Goal: Navigation & Orientation: Find specific page/section

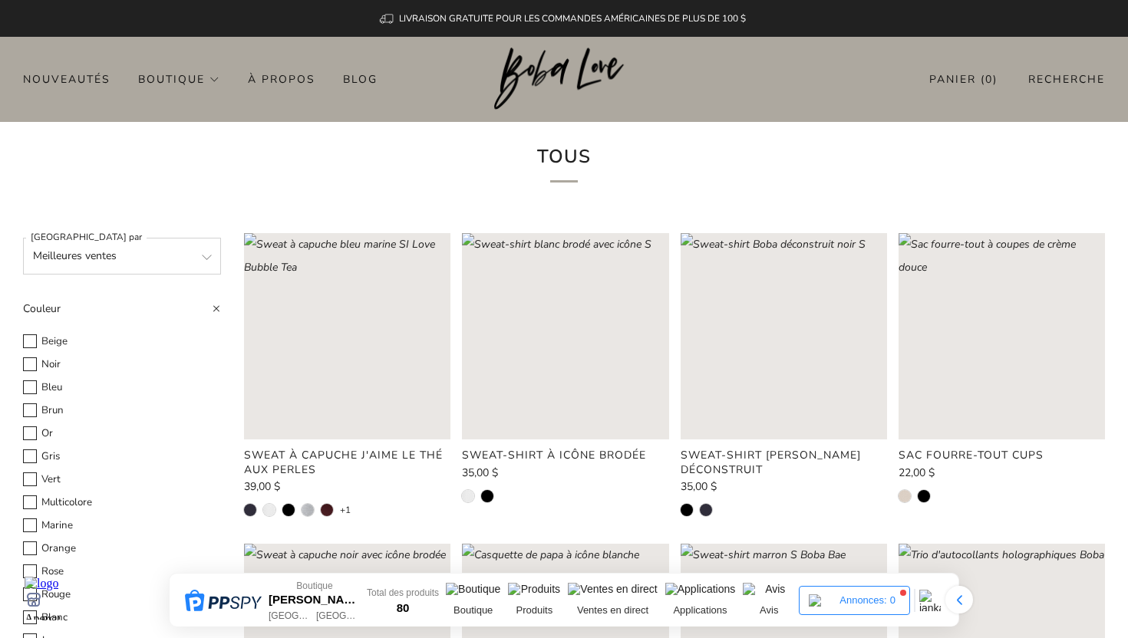
click at [505, 90] on img at bounding box center [564, 79] width 140 height 63
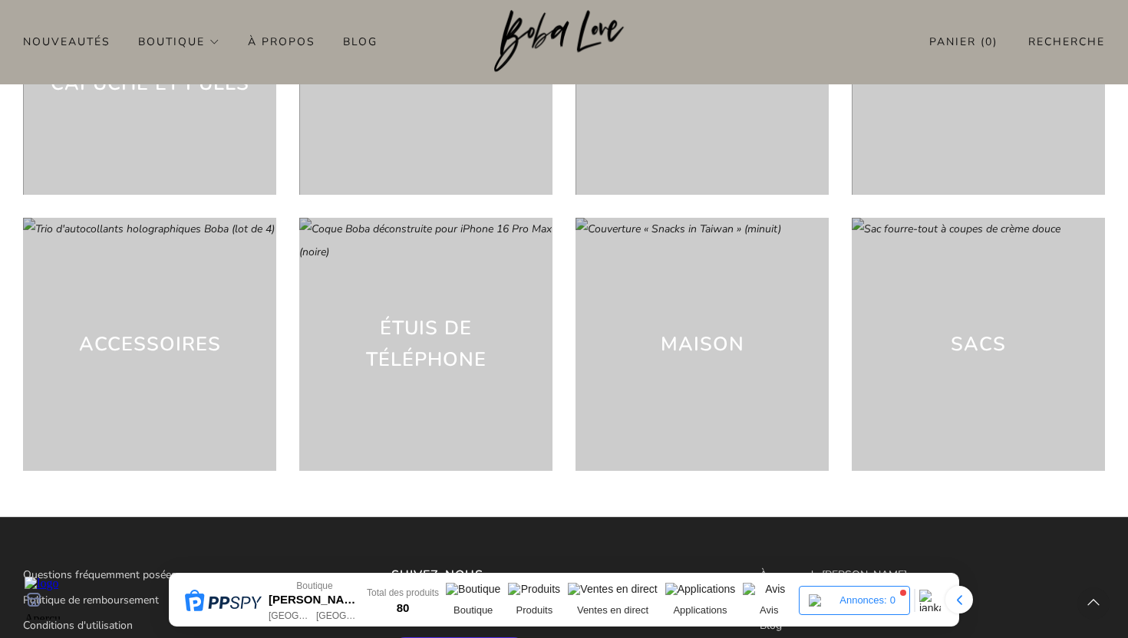
scroll to position [4175, 0]
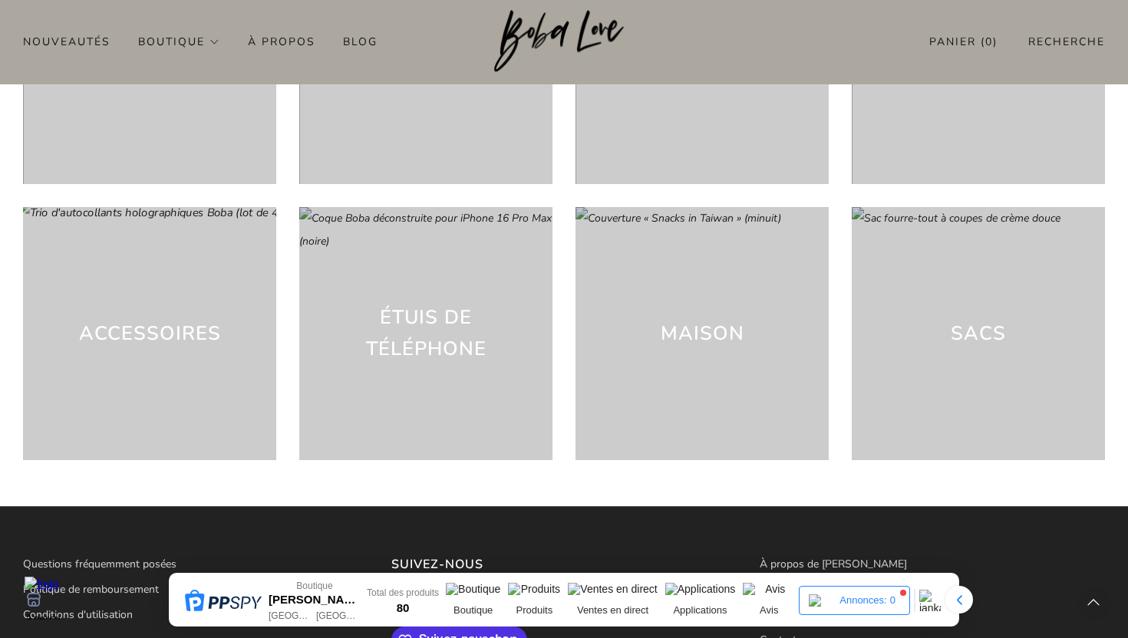
click at [208, 288] on div "Accessoires" at bounding box center [149, 333] width 253 height 253
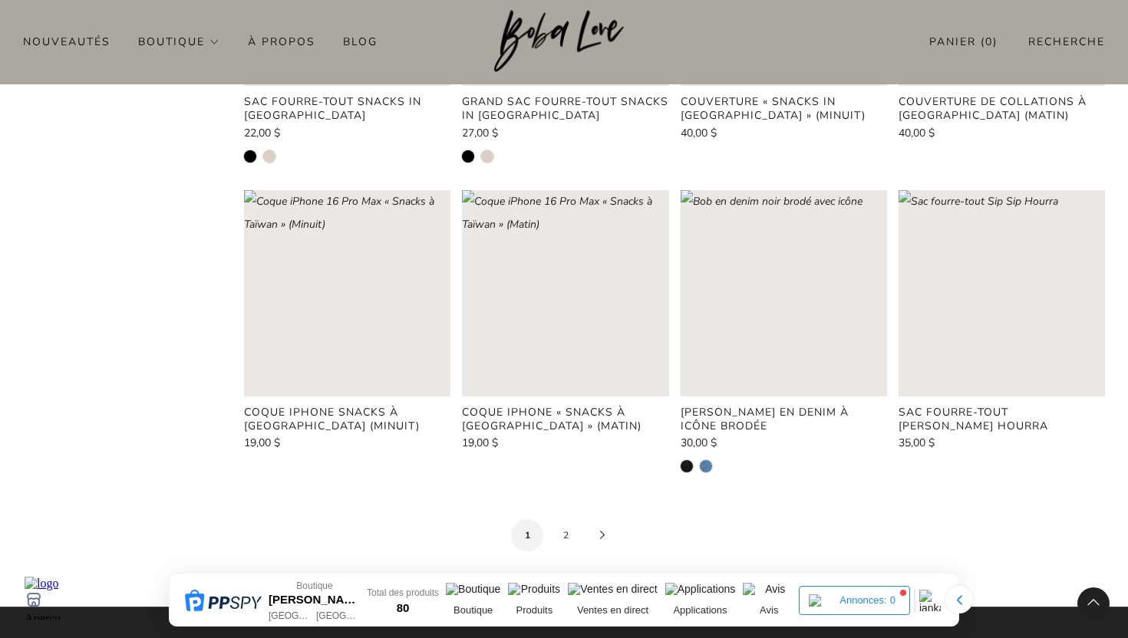
scroll to position [1565, 0]
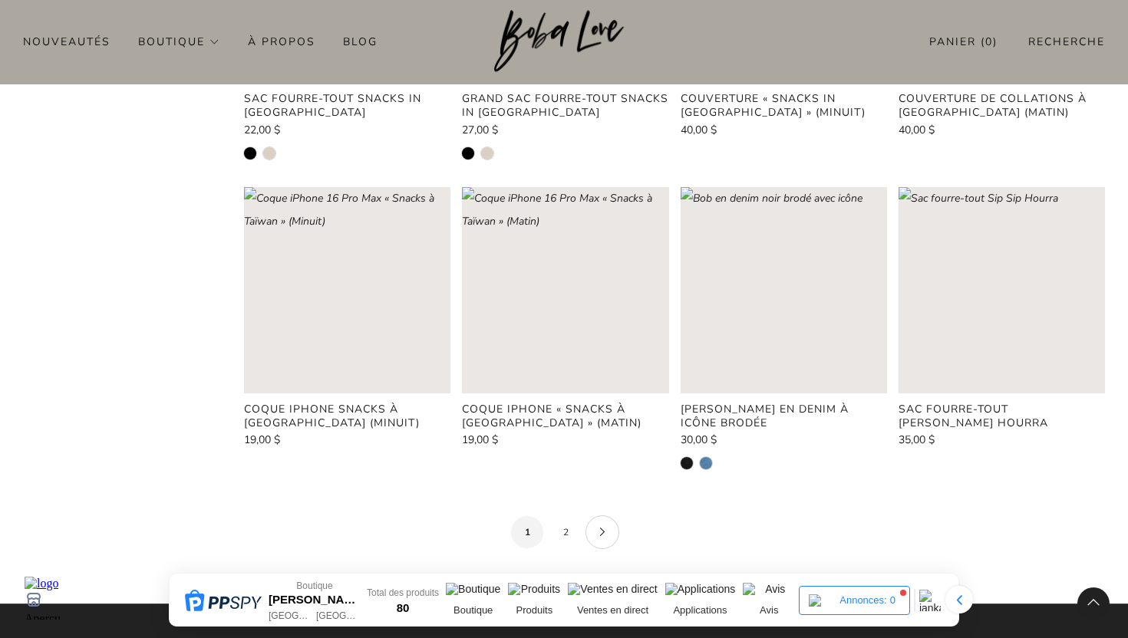
click at [602, 520] on link "Page suivante" at bounding box center [603, 533] width 34 height 34
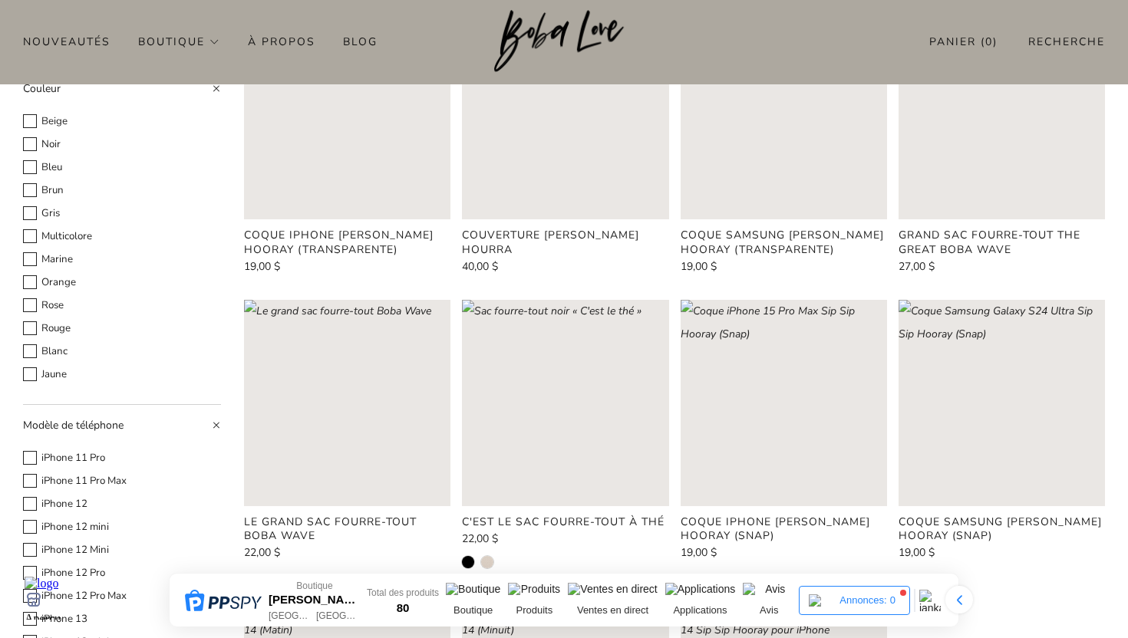
scroll to position [219, 0]
